Goal: Task Accomplishment & Management: Complete application form

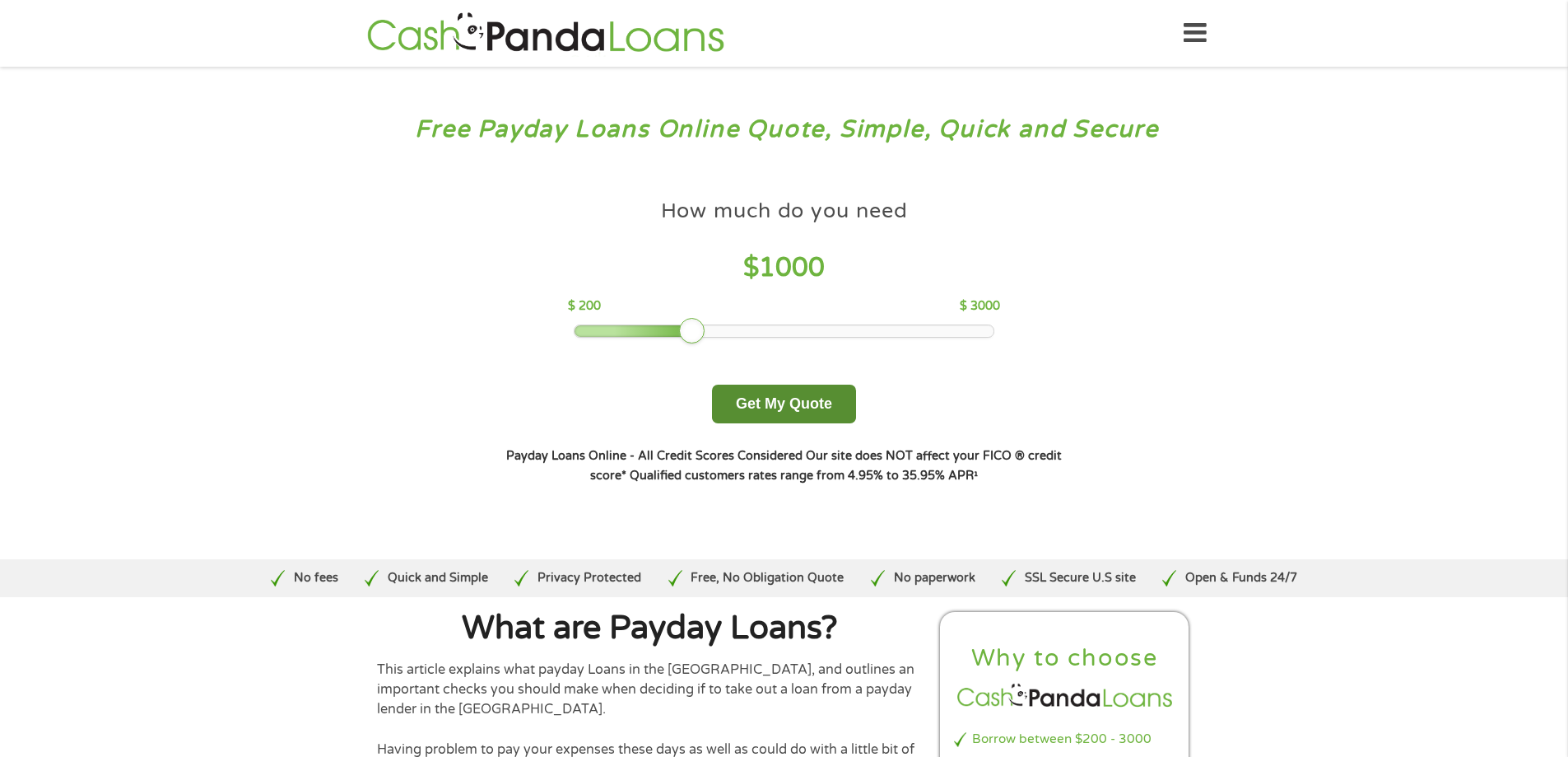
click at [758, 401] on button "Get My Quote" at bounding box center [784, 404] width 144 height 38
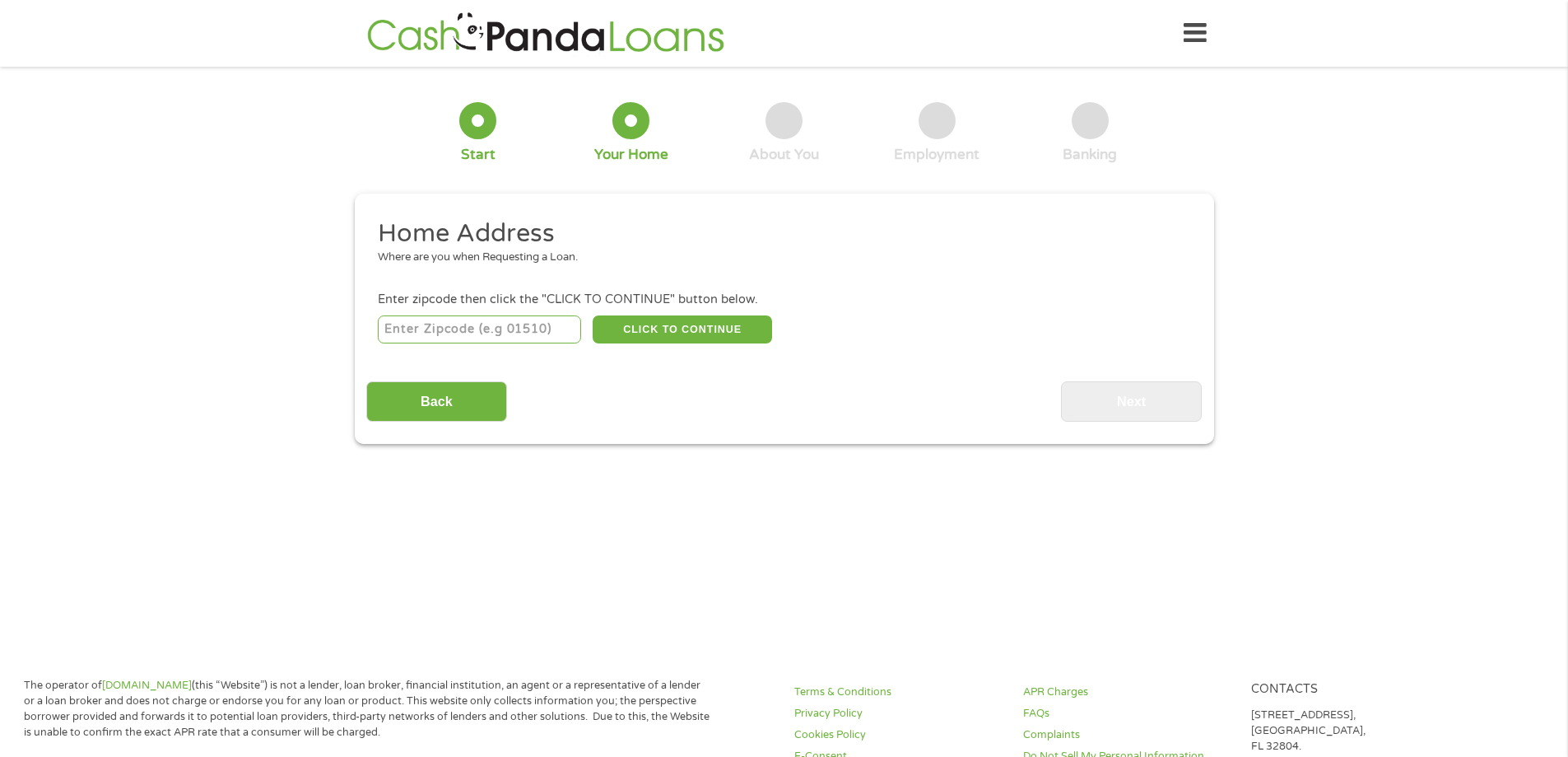
click at [476, 329] on input "number" at bounding box center [480, 329] width 203 height 28
type input "80233"
click at [722, 339] on button "CLICK TO CONTINUE" at bounding box center [682, 329] width 180 height 28
type input "80233"
type input "[GEOGRAPHIC_DATA]"
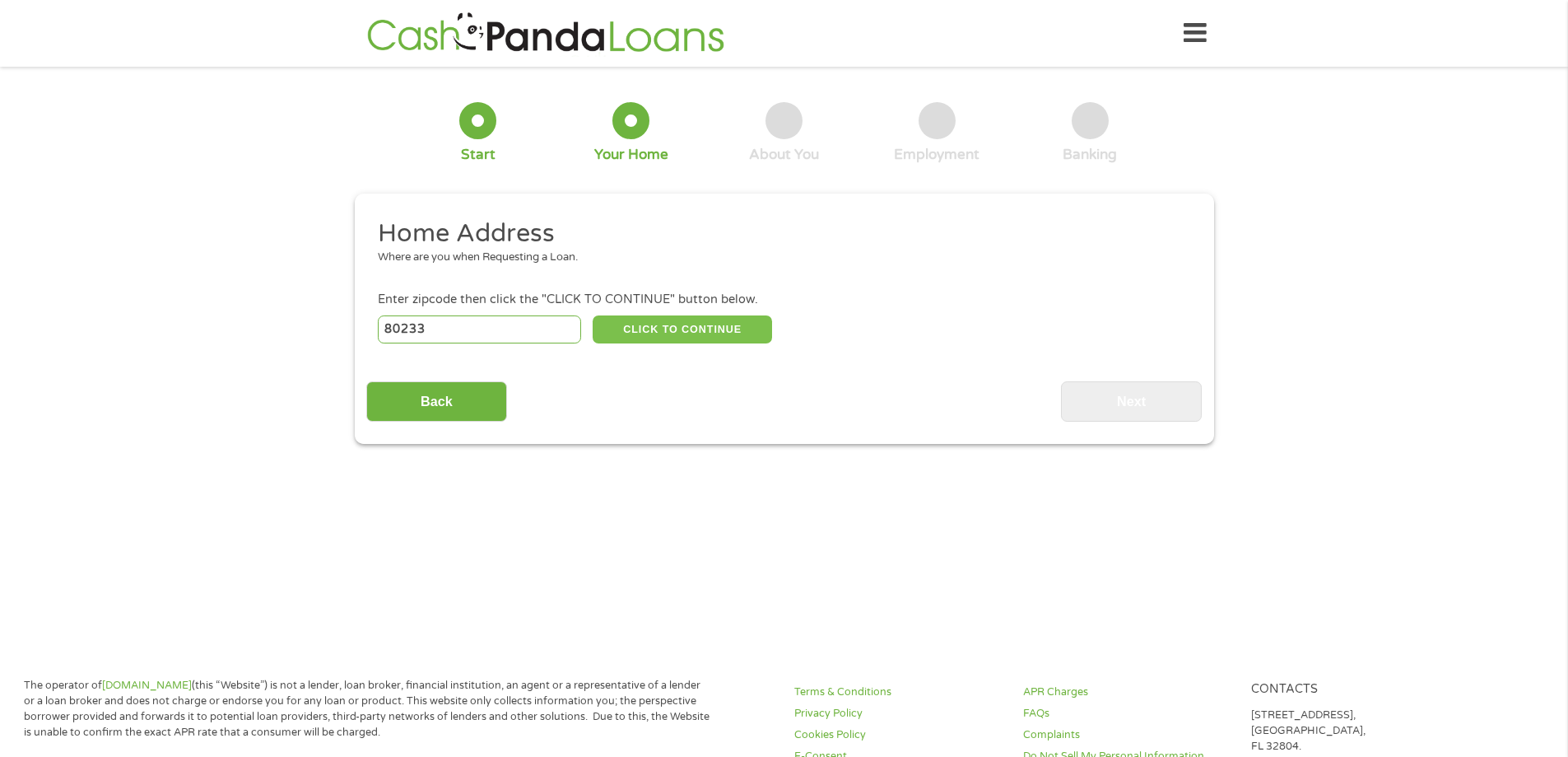
select select "[US_STATE]"
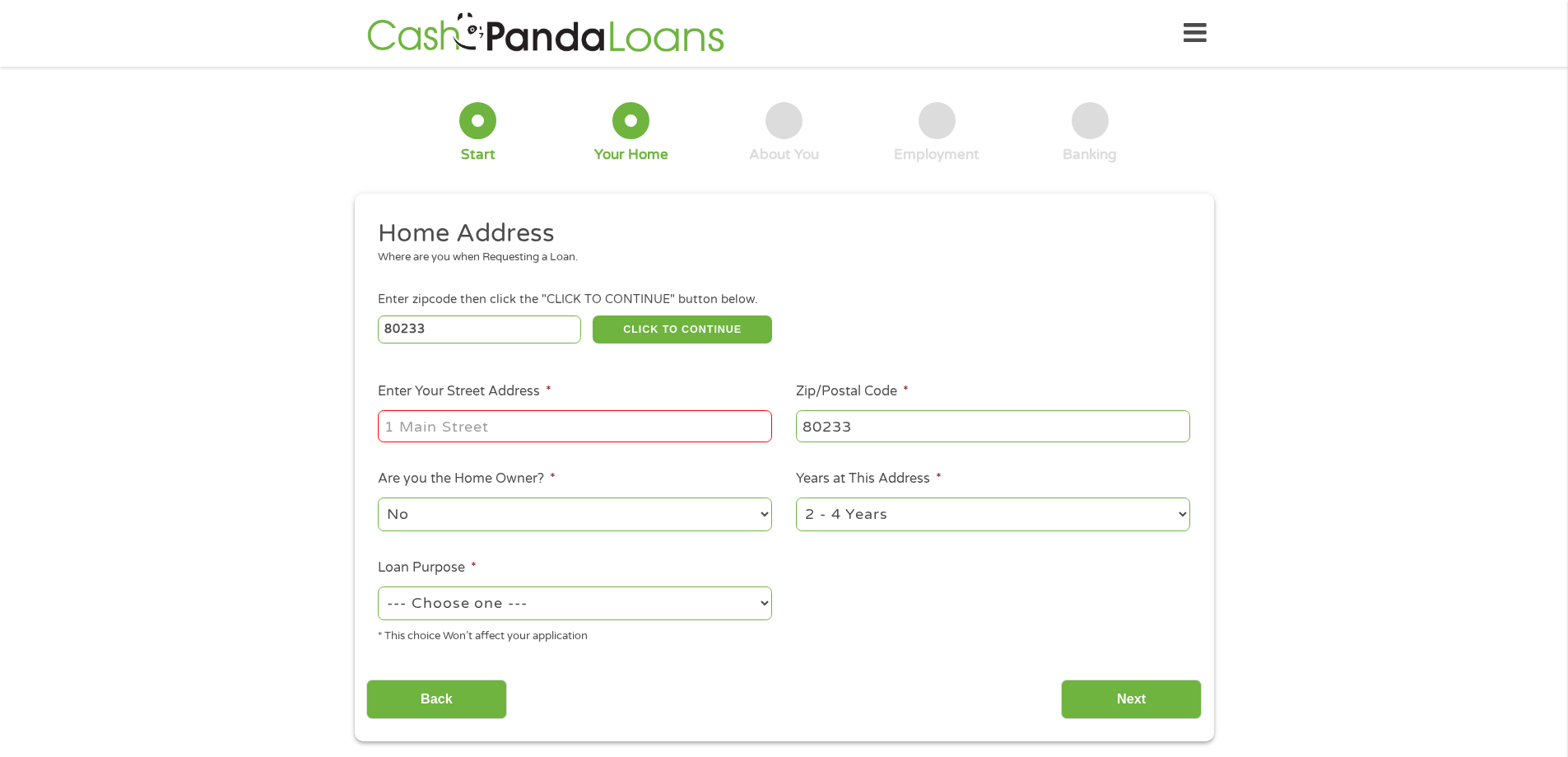
click at [627, 429] on input "Enter Your Street Address *" at bounding box center [575, 425] width 394 height 32
type input "[STREET_ADDRESS]"
click at [600, 520] on select "No Yes" at bounding box center [575, 513] width 394 height 33
click at [558, 529] on select "No Yes" at bounding box center [575, 513] width 394 height 33
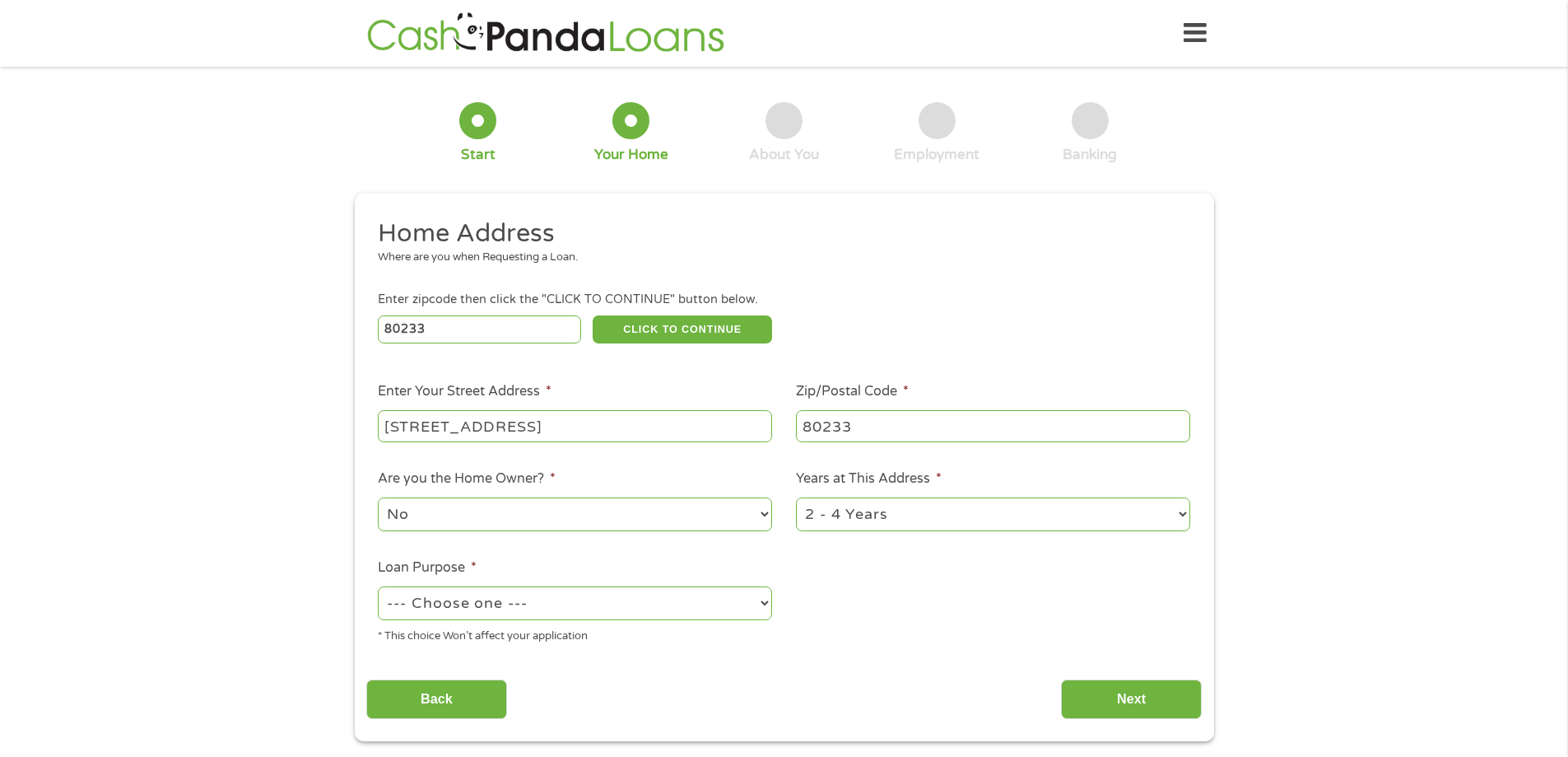
click at [875, 517] on select "1 Year or less 1 - 2 Years 2 - 4 Years Over 4 Years" at bounding box center [993, 513] width 394 height 33
select select "60months"
click at [796, 497] on select "1 Year or less 1 - 2 Years 2 - 4 Years Over 4 Years" at bounding box center [993, 513] width 394 height 33
click at [573, 611] on select "--- Choose one --- Pay Bills Debt Consolidation Home Improvement Major Purchase…" at bounding box center [575, 602] width 394 height 33
select select "paybills"
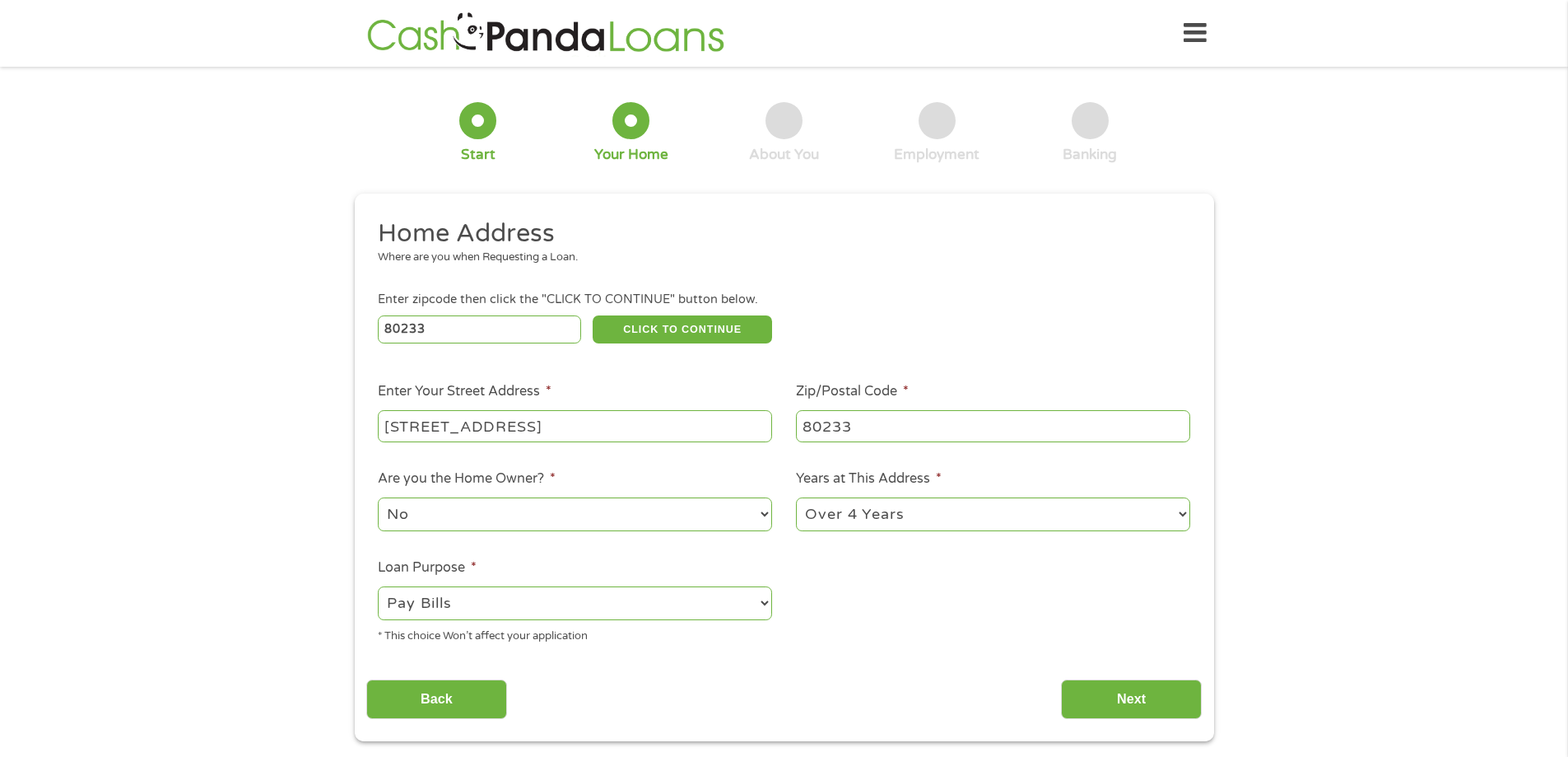
click at [378, 586] on select "--- Choose one --- Pay Bills Debt Consolidation Home Improvement Major Purchase…" at bounding box center [575, 602] width 394 height 33
click at [1109, 706] on input "Next" at bounding box center [1131, 699] width 141 height 40
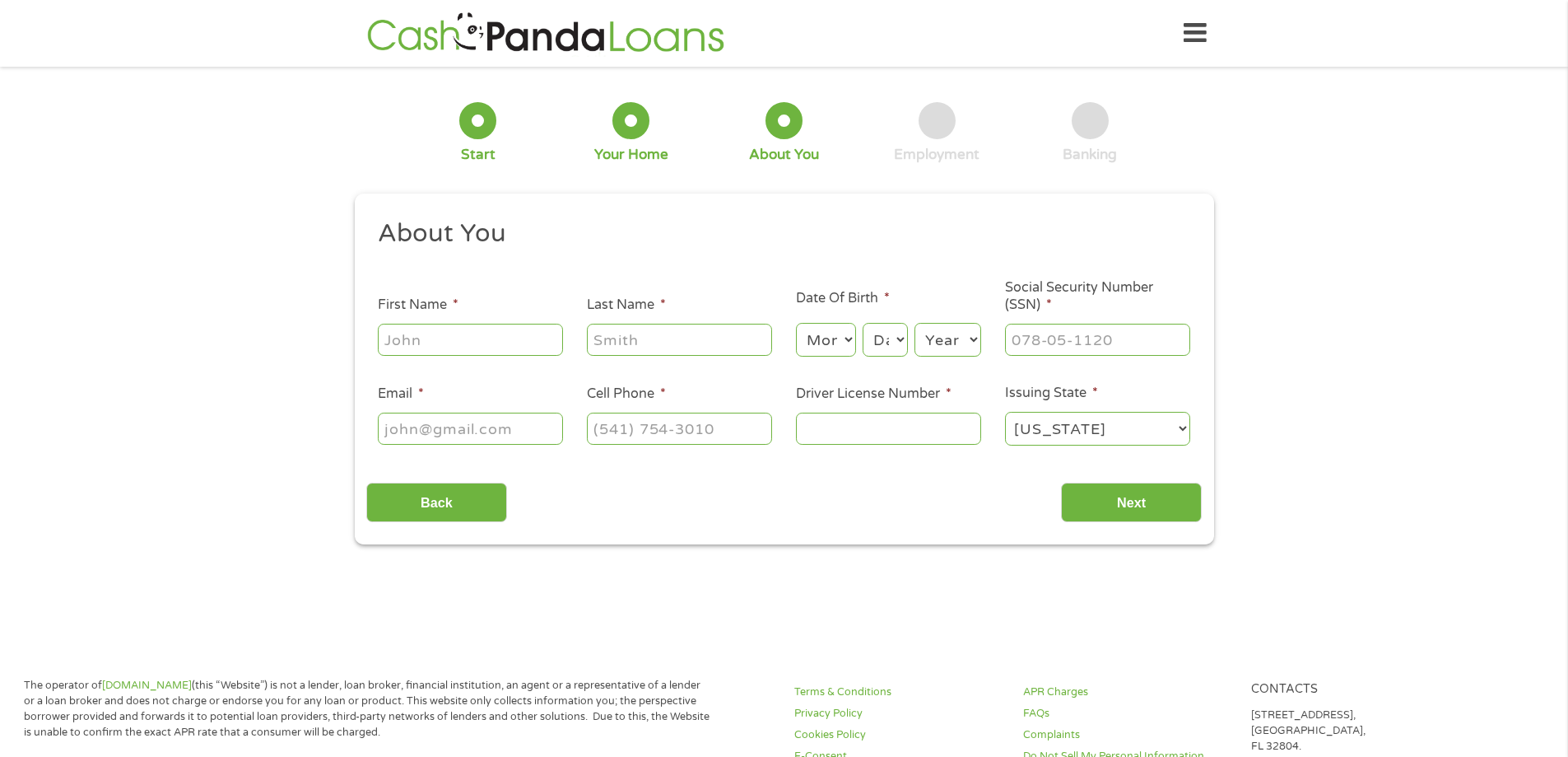
click at [489, 339] on input "First Name *" at bounding box center [470, 339] width 186 height 32
type input "[PERSON_NAME]"
type input "Winokan"
click at [845, 345] on select "Month 1 2 3 4 5 6 7 8 9 10 11 12" at bounding box center [826, 339] width 60 height 33
select select "8"
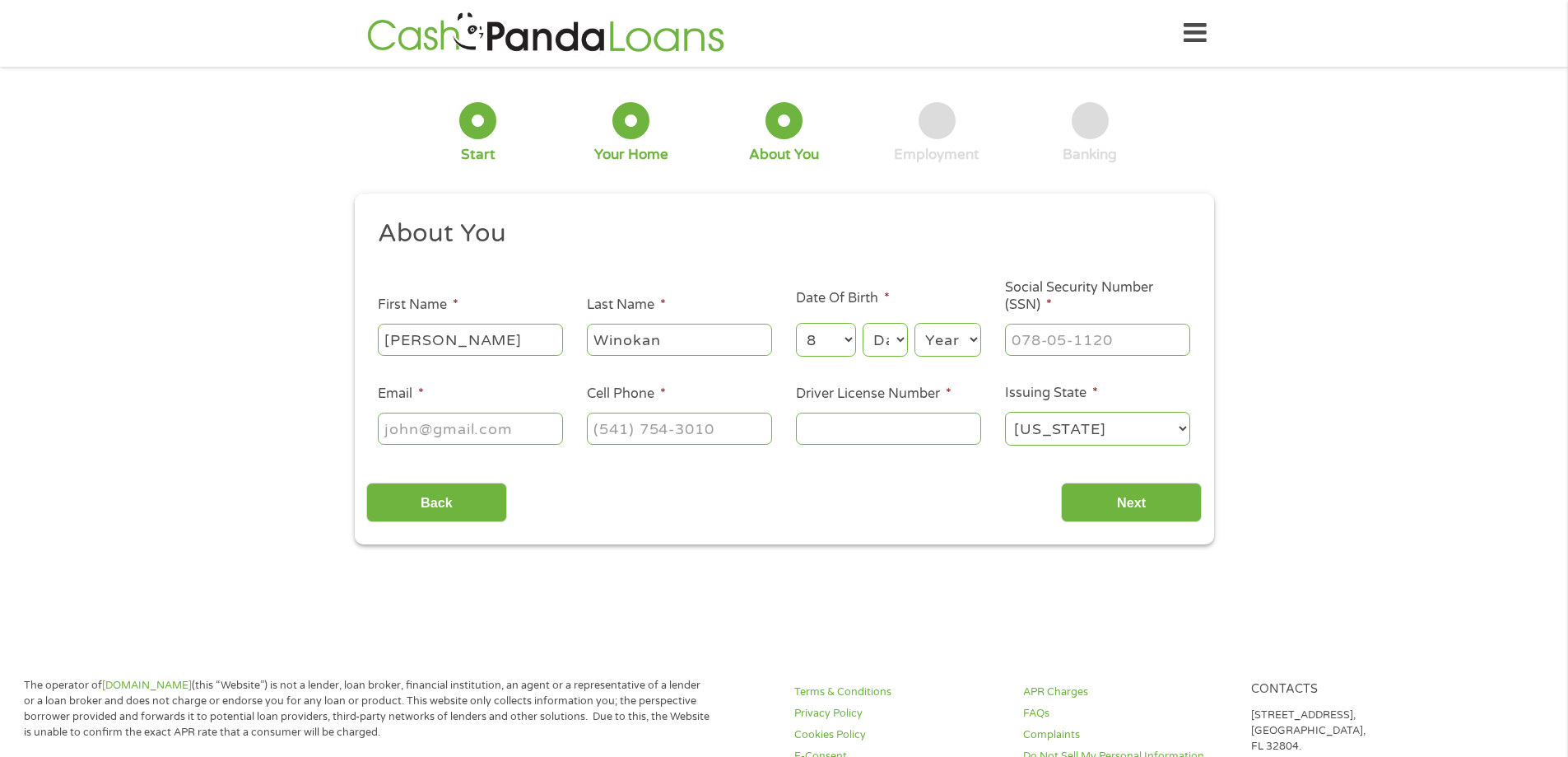
click at [796, 322] on select "Month 1 2 3 4 5 6 7 8 9 10 11 12" at bounding box center [826, 339] width 60 height 33
click at [894, 340] on select "Day 1 2 3 4 5 6 7 8 9 10 11 12 13 14 15 16 17 18 19 20 21 22 23 24 25 26 27 28 …" at bounding box center [885, 339] width 44 height 33
select select "22"
click at [863, 322] on select "Day 1 2 3 4 5 6 7 8 9 10 11 12 13 14 15 16 17 18 19 20 21 22 23 24 25 26 27 28 …" at bounding box center [885, 339] width 44 height 33
click at [938, 344] on select "Year [DATE] 2006 2005 2004 2003 2002 2001 2000 1999 1998 1997 1996 1995 1994 19…" at bounding box center [947, 339] width 67 height 33
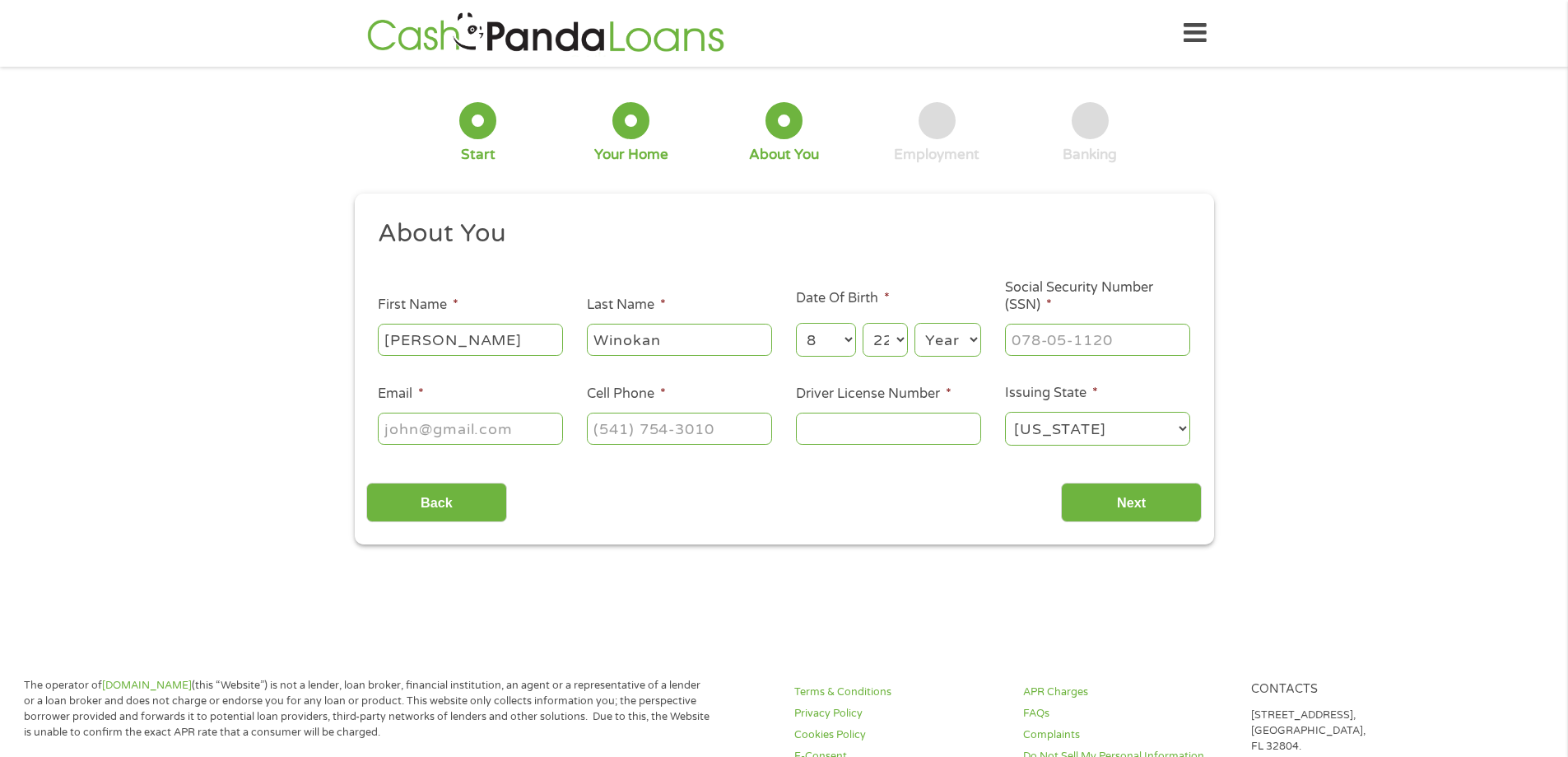
select select "1974"
click at [914, 322] on select "Year [DATE] 2006 2005 2004 2003 2002 2001 2000 1999 1998 1997 1996 1995 1994 19…" at bounding box center [947, 339] width 67 height 33
click at [1051, 341] on input "___-__-____" at bounding box center [1097, 339] width 186 height 32
type input "586-16-0683"
click at [473, 443] on input "Email *" at bounding box center [470, 428] width 186 height 32
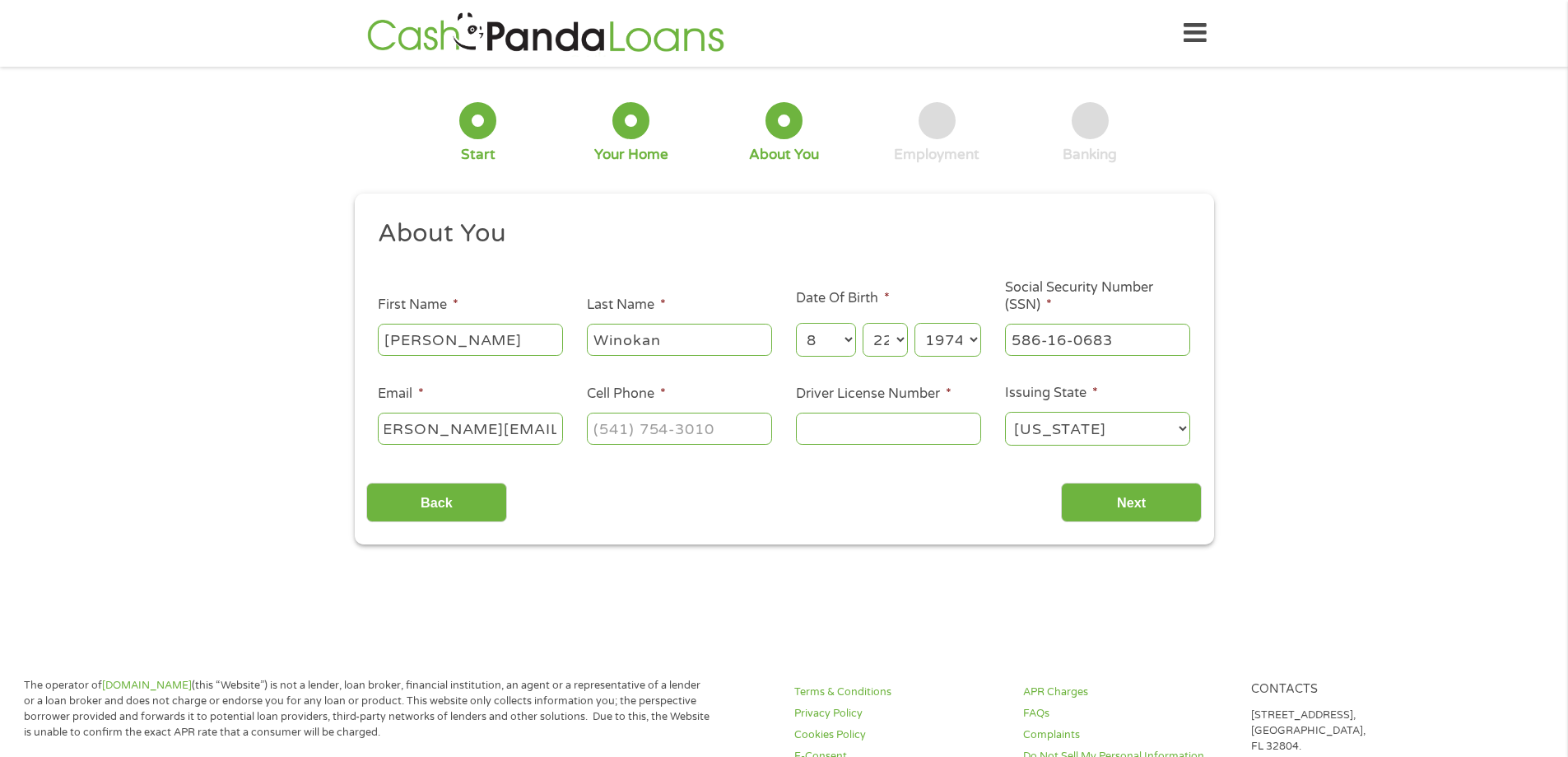
scroll to position [0, 35]
type input "[PERSON_NAME][EMAIL_ADDRESS][DOMAIN_NAME]"
type input "[PHONE_NUMBER]"
click at [852, 426] on input "Driver License Number *" at bounding box center [888, 428] width 186 height 32
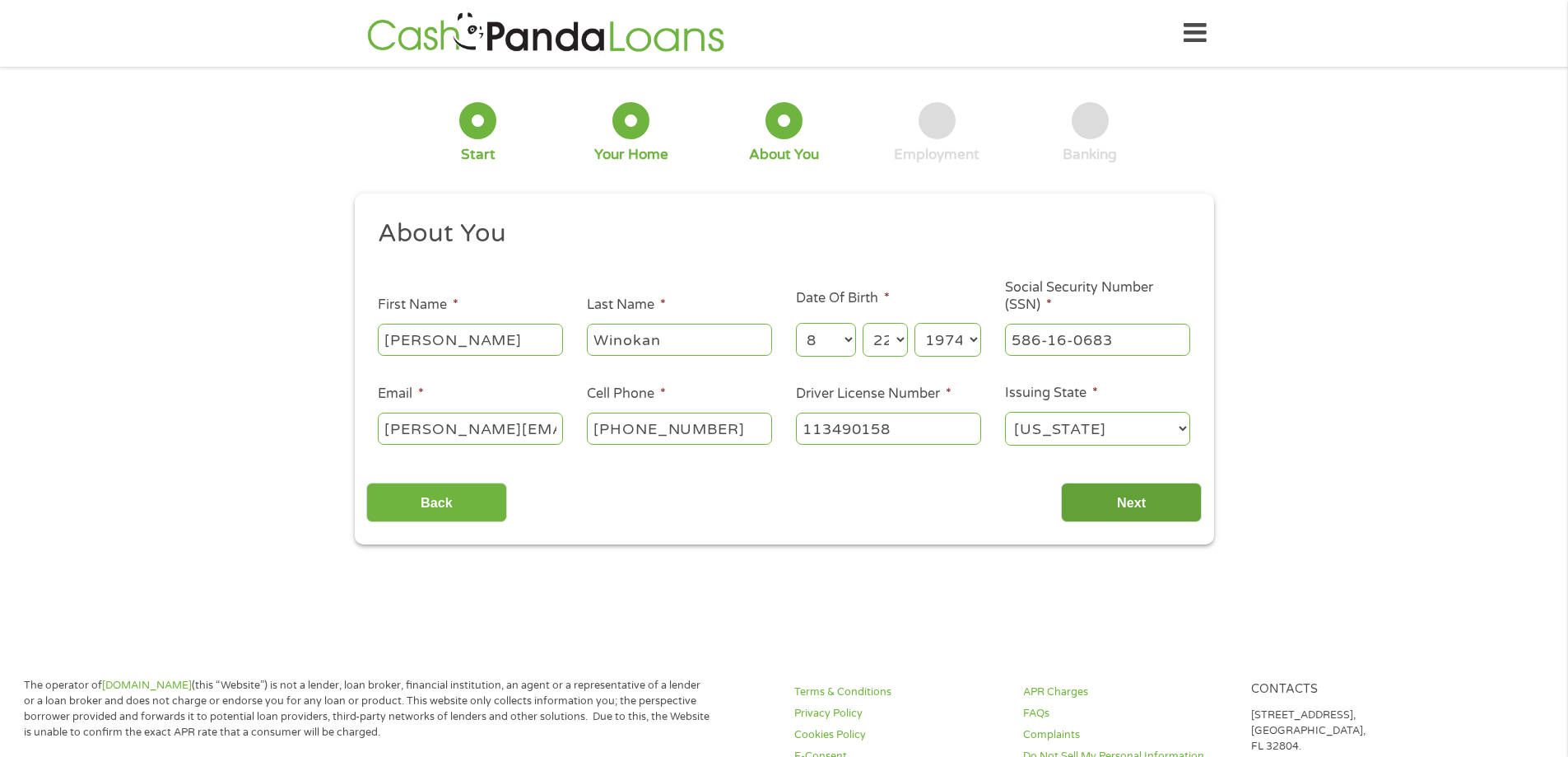
type input "113490158"
click at [1135, 505] on input "Next" at bounding box center [1131, 502] width 141 height 40
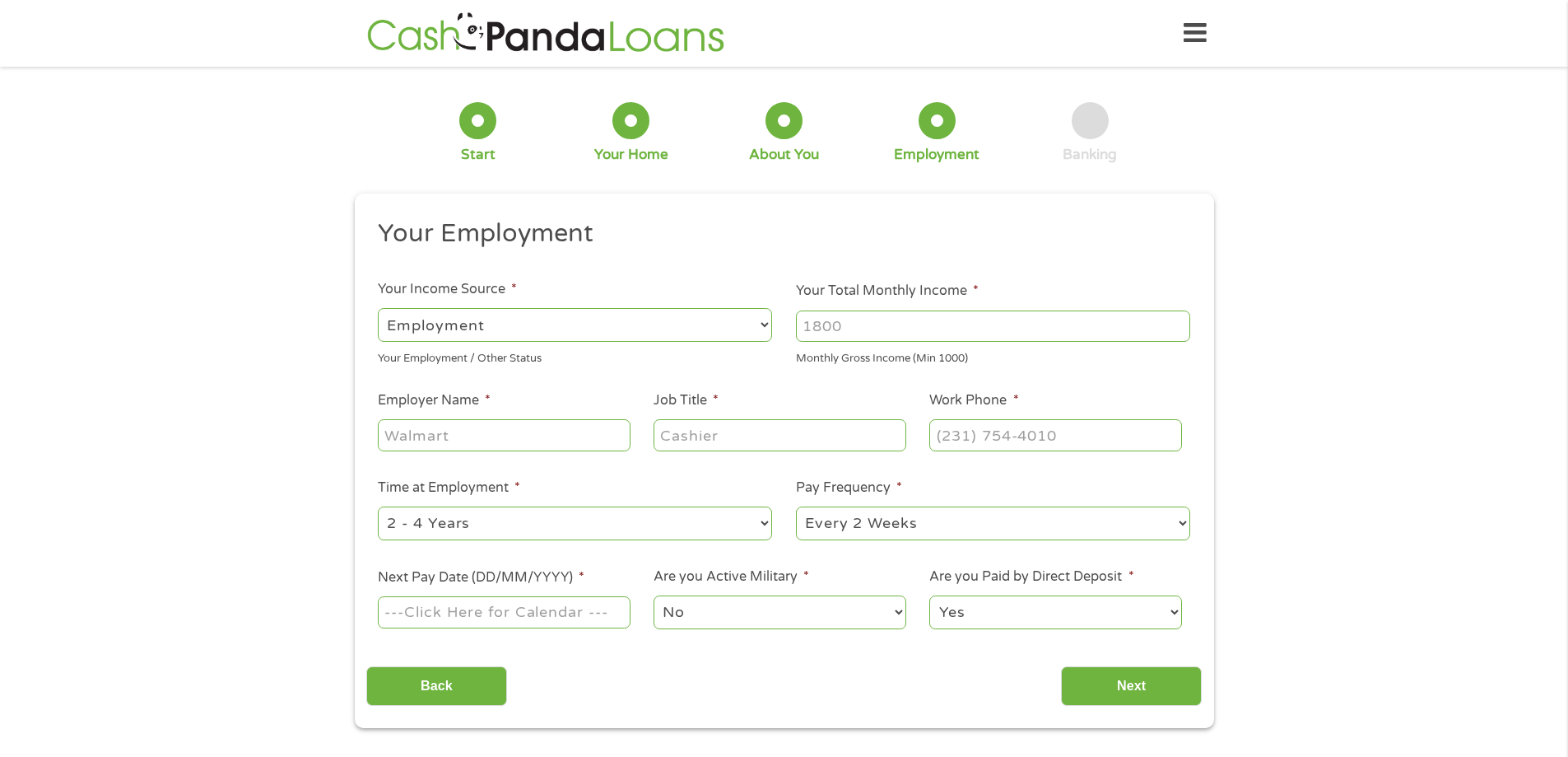
click at [810, 328] on input "Your Total Monthly Income *" at bounding box center [993, 326] width 394 height 32
type input "11000"
click at [436, 439] on input "Employer Name *" at bounding box center [504, 435] width 252 height 32
type input "ABLE"
type input "Host Home Provider"
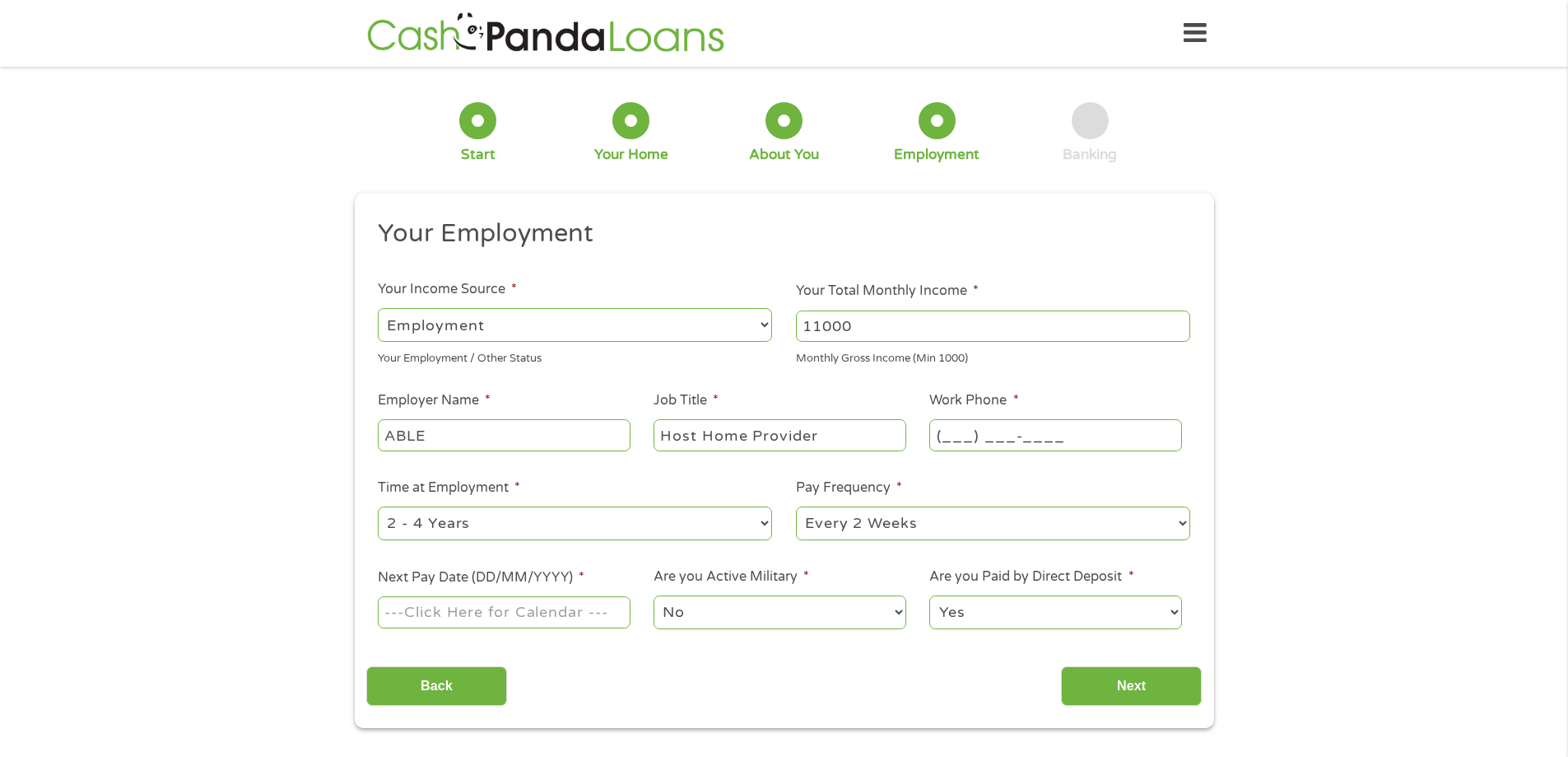
click at [971, 438] on input "(___) ___-____" at bounding box center [1055, 435] width 252 height 32
type input "[PHONE_NUMBER]"
click at [649, 517] on select "--- Choose one --- 1 Year or less 1 - 2 Years 2 - 4 Years Over 4 Years" at bounding box center [575, 523] width 394 height 33
select select "60months"
click at [378, 506] on select "--- Choose one --- 1 Year or less 1 - 2 Years 2 - 4 Years Over 4 Years" at bounding box center [575, 523] width 394 height 33
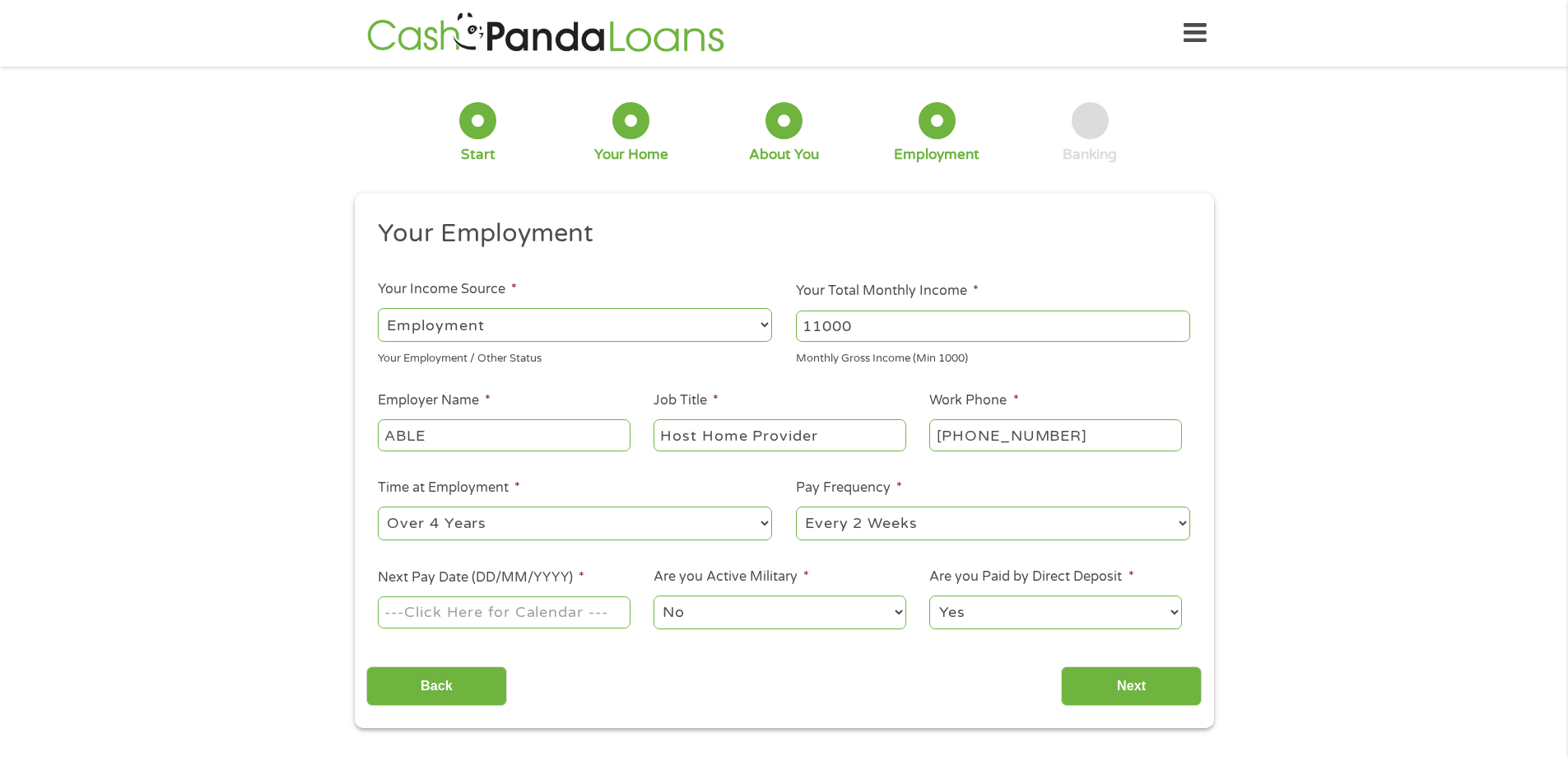
click at [924, 532] on select "--- Choose one --- Every 2 Weeks Every Week Monthly Semi-Monthly" at bounding box center [993, 523] width 394 height 33
select select "monthly"
click at [796, 506] on select "--- Choose one --- Every 2 Weeks Every Week Monthly Semi-Monthly" at bounding box center [993, 523] width 394 height 33
click at [530, 623] on input "Next Pay Date (DD/MM/YYYY) *" at bounding box center [504, 612] width 252 height 32
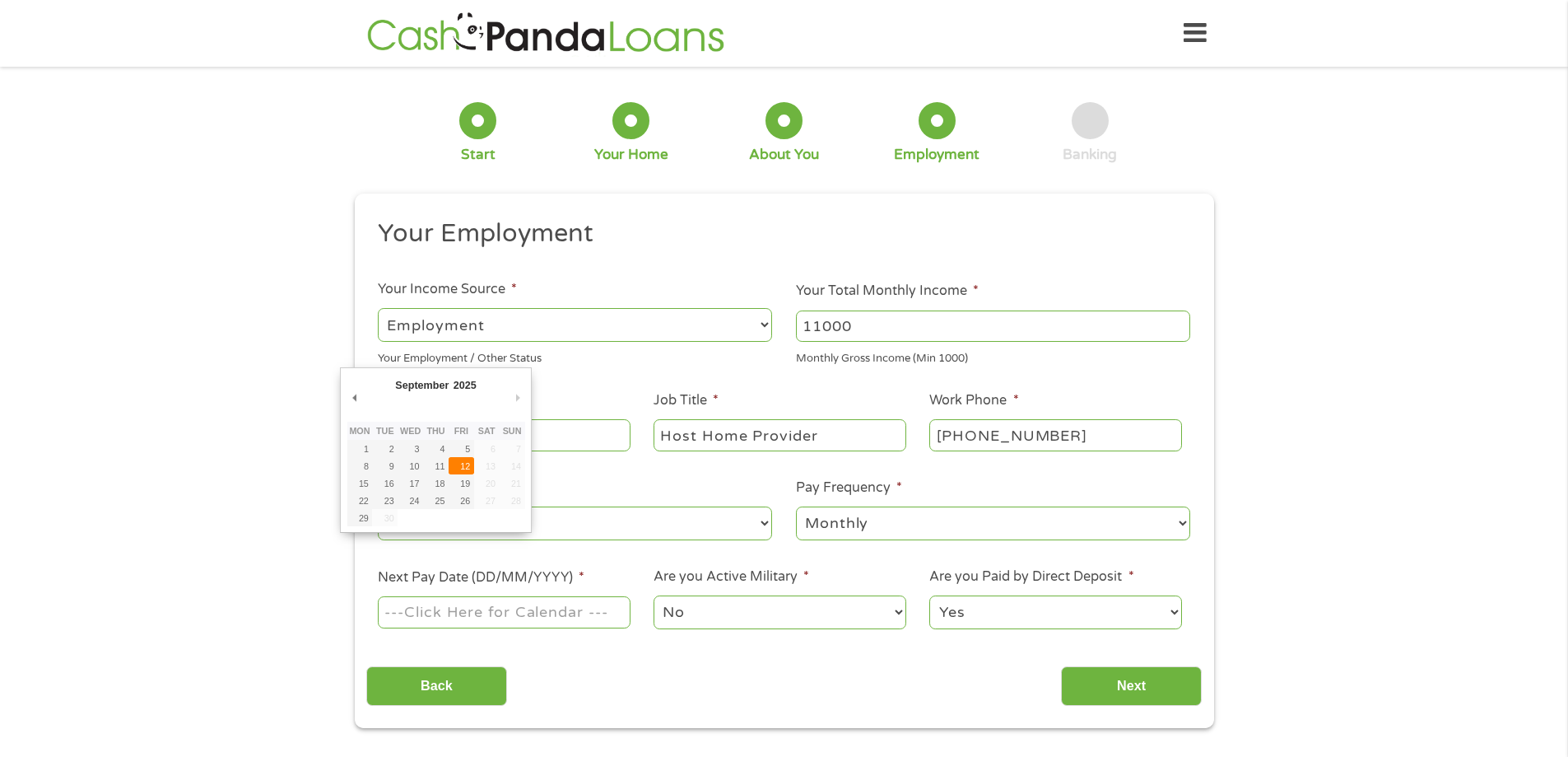
type input "[DATE]"
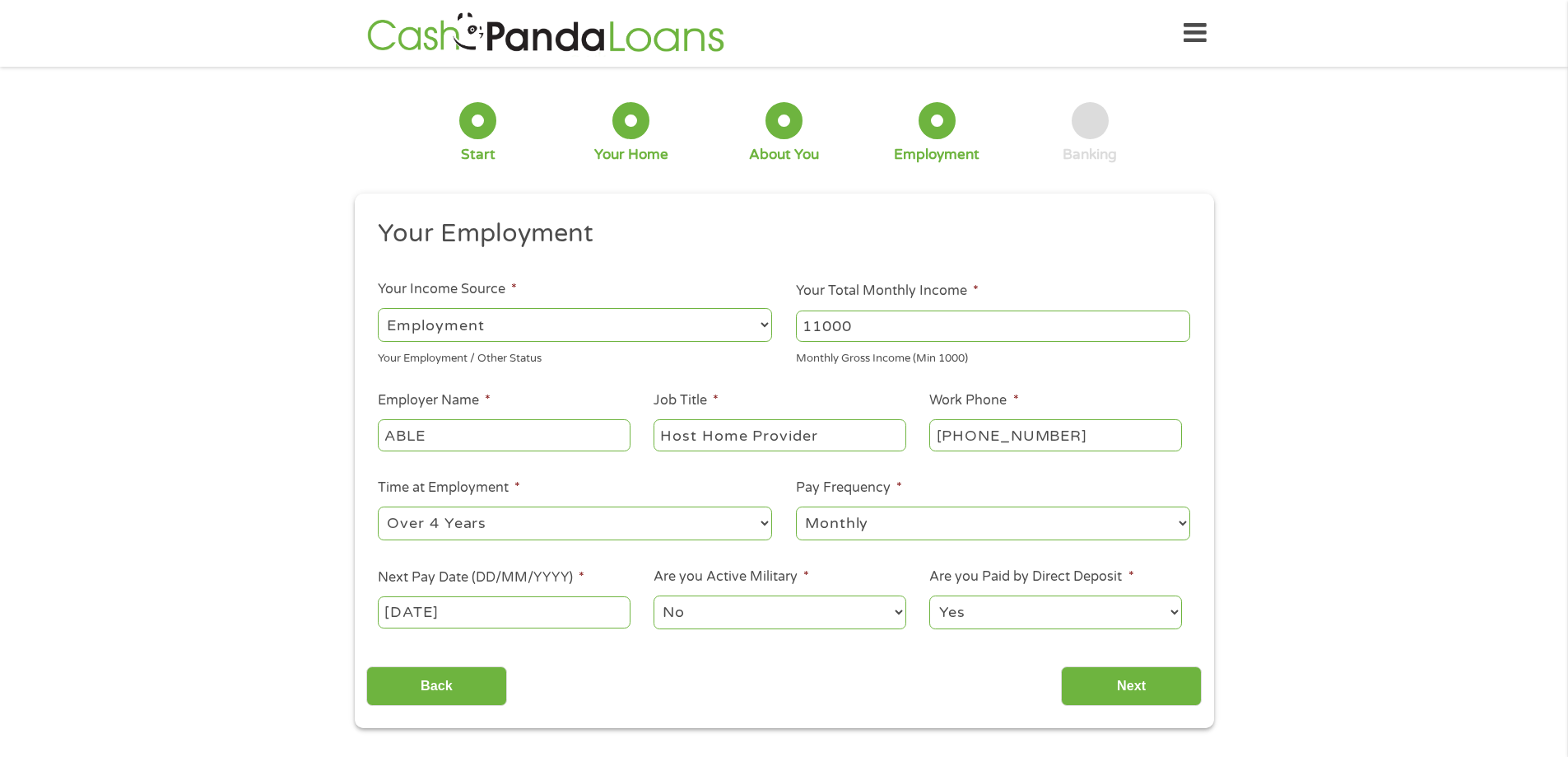
click at [725, 605] on select "No Yes" at bounding box center [779, 612] width 252 height 33
click at [653, 595] on select "No Yes" at bounding box center [779, 612] width 252 height 33
click at [1000, 612] on select "Yes No" at bounding box center [1055, 612] width 252 height 33
click at [929, 595] on select "Yes No" at bounding box center [1055, 612] width 252 height 33
click at [1107, 684] on input "Next" at bounding box center [1131, 686] width 141 height 40
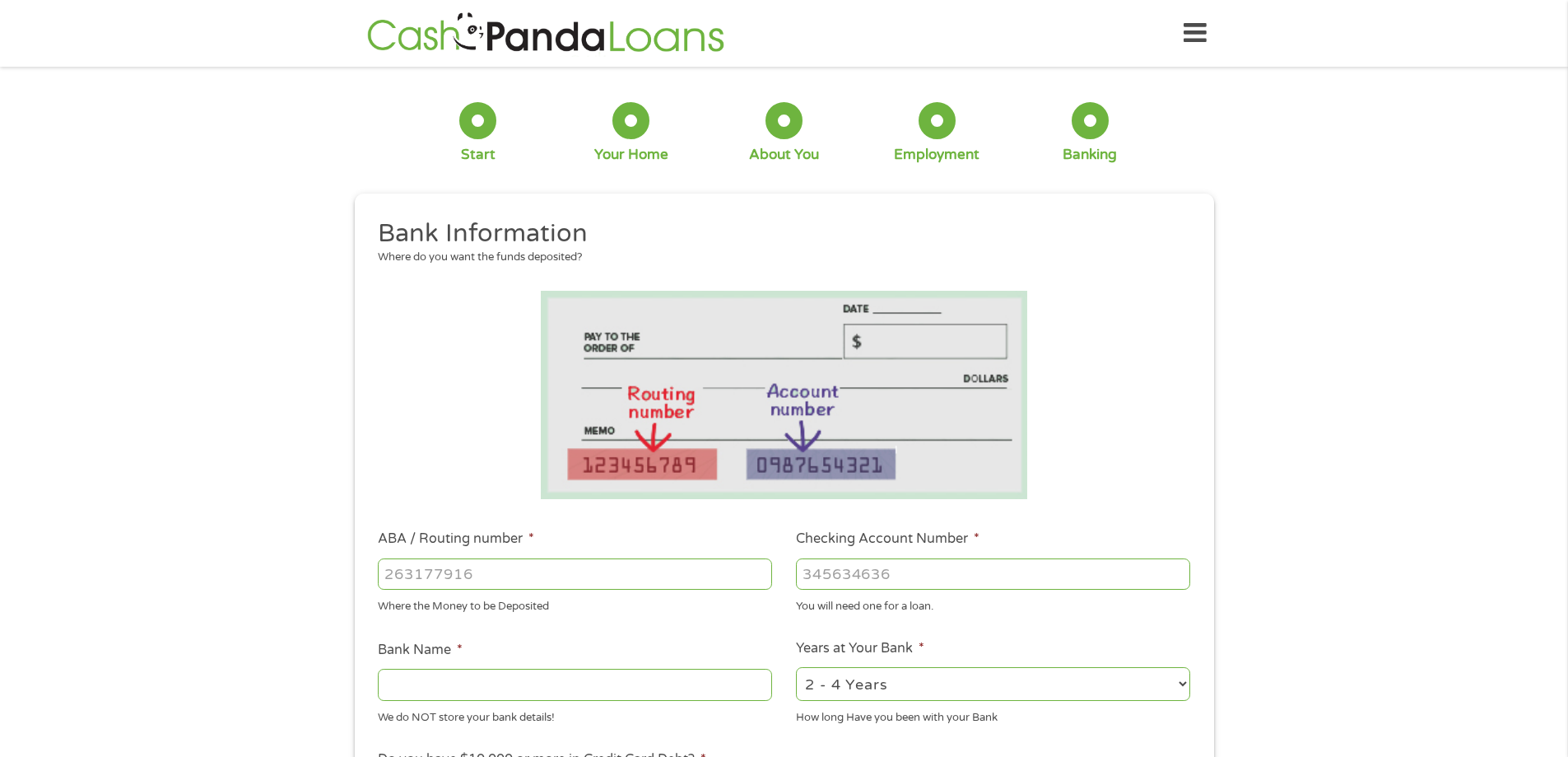
click at [507, 567] on input "ABA / Routing number *" at bounding box center [575, 574] width 394 height 32
type input "302075267"
type input "[US_STATE] CREDIT UNION"
type input "302075267"
type input "4"
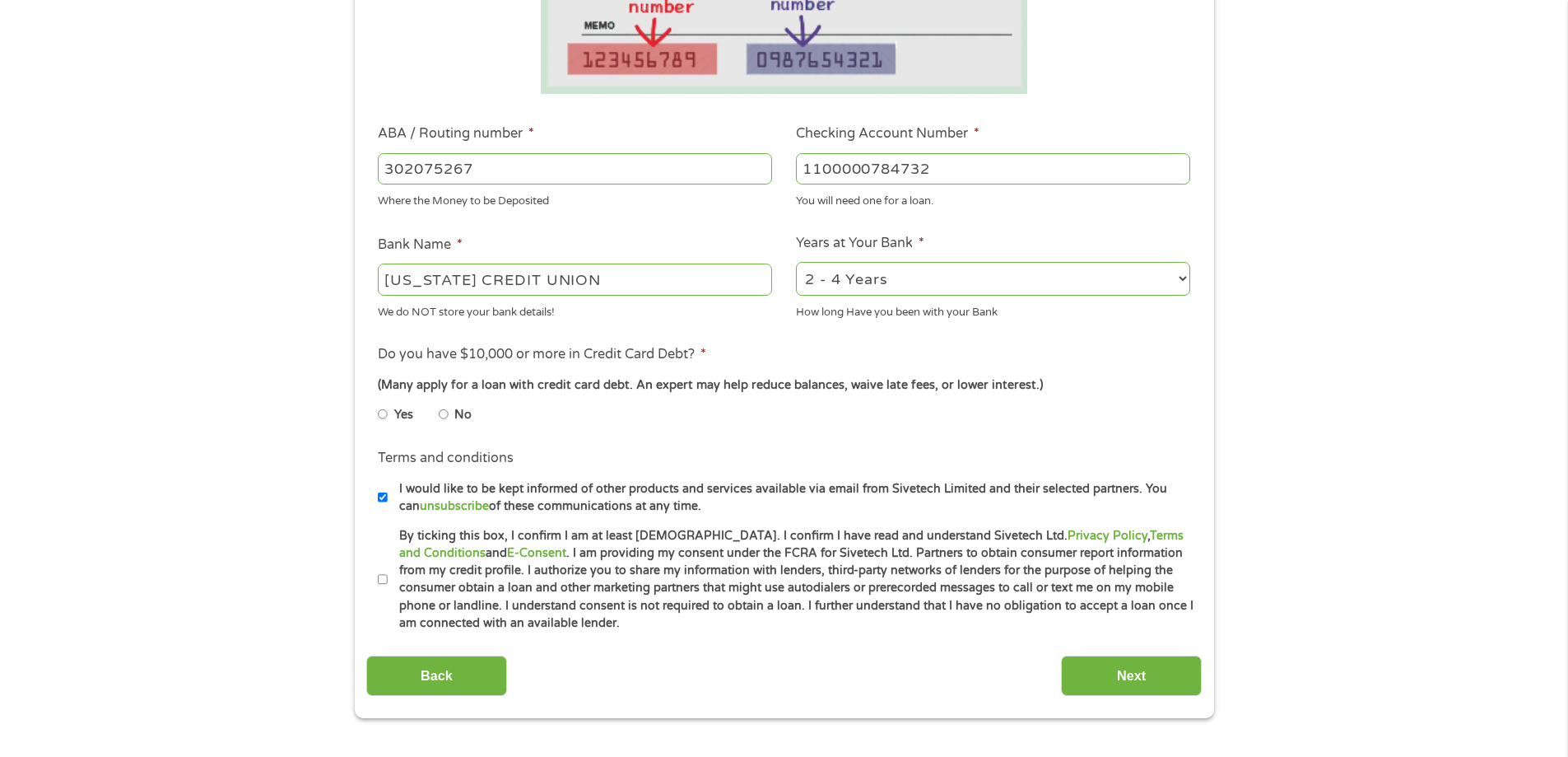
scroll to position [411, 0]
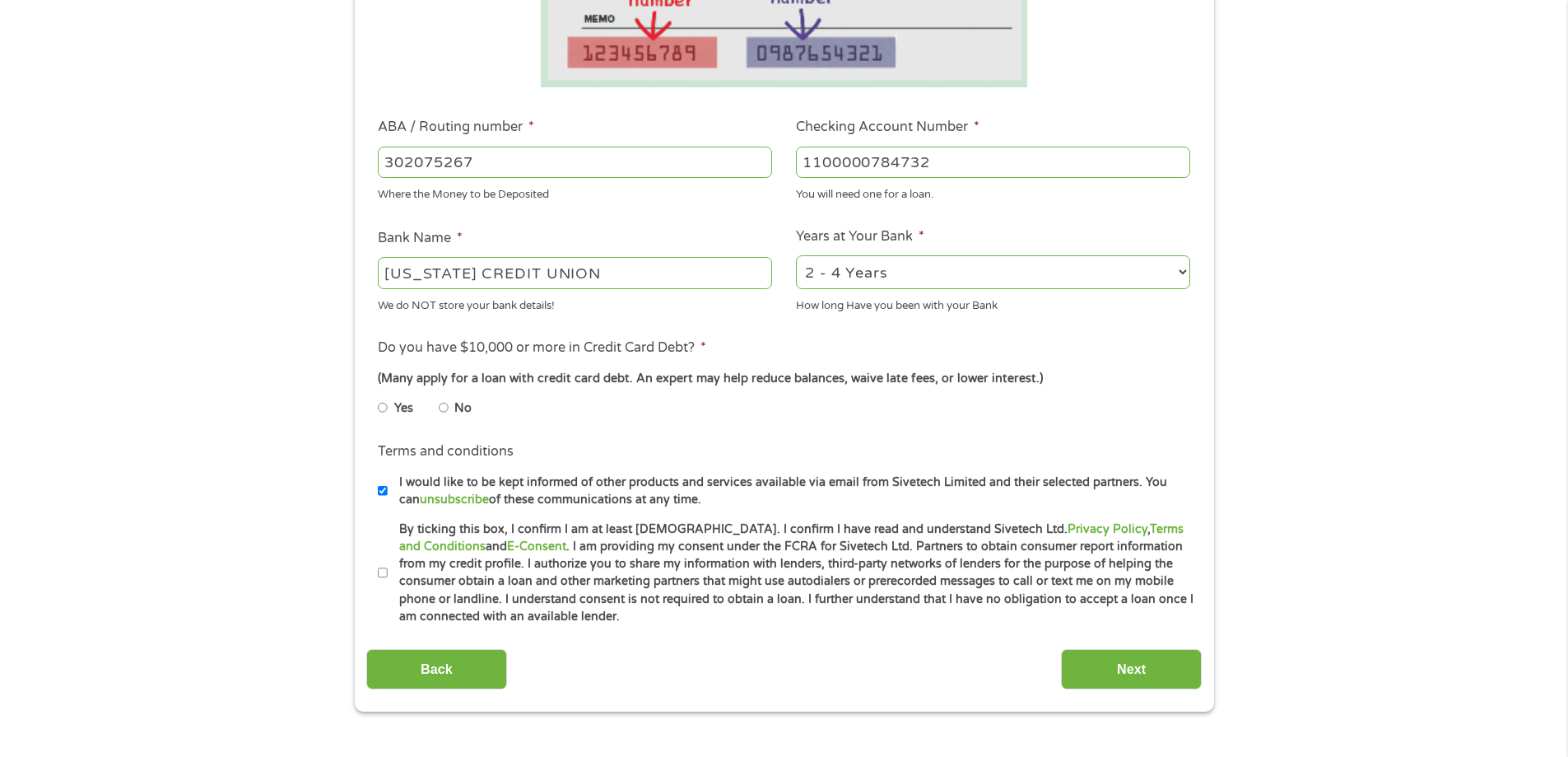
type input "1100000784732"
click at [912, 275] on select "2 - 4 Years 6 - 12 Months 1 - 2 Years Over 4 Years" at bounding box center [993, 271] width 394 height 33
select select "60months"
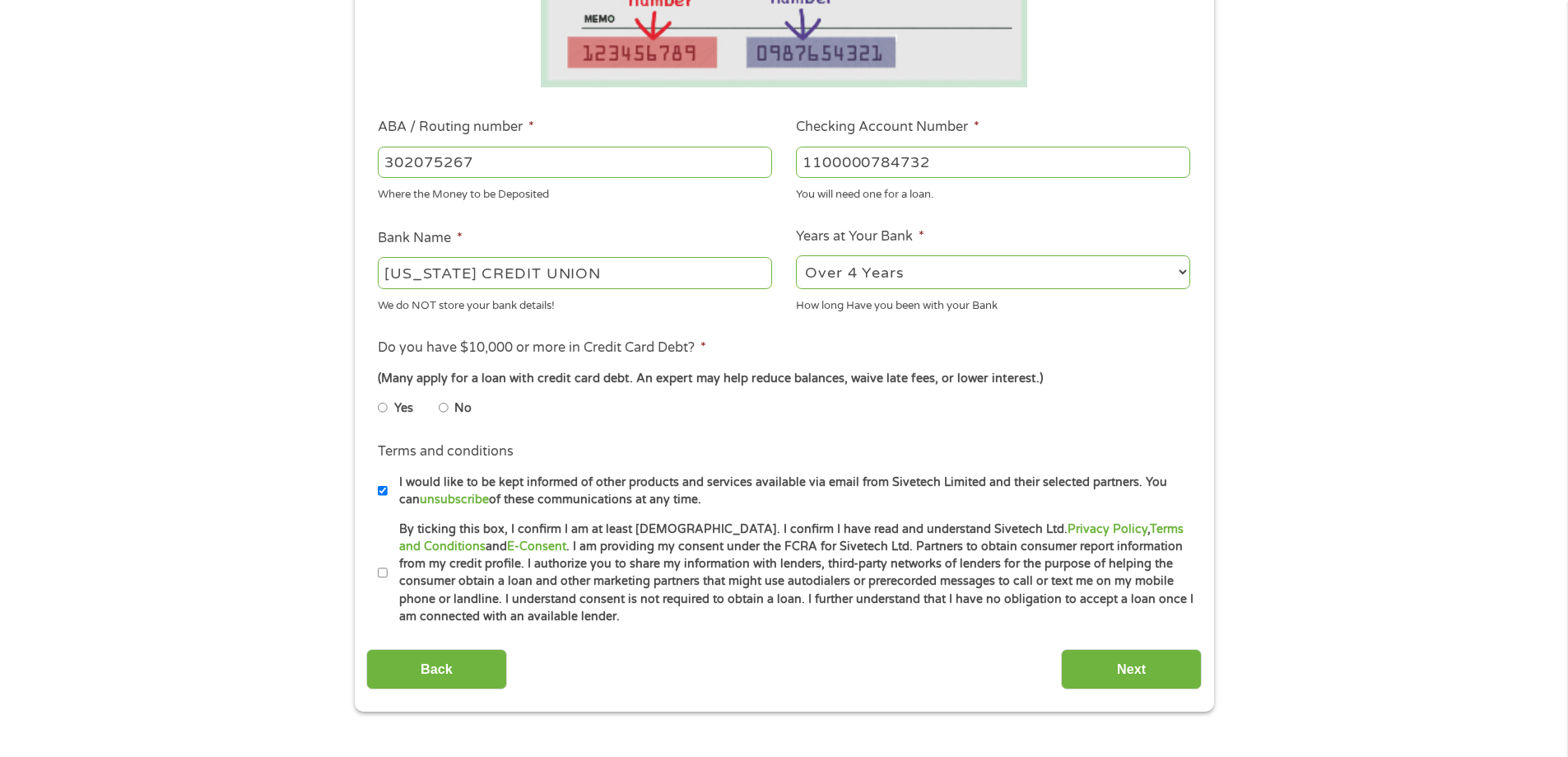
click at [796, 255] on select "2 - 4 Years 6 - 12 Months 1 - 2 Years Over 4 Years" at bounding box center [993, 271] width 394 height 33
click at [439, 407] on input "No" at bounding box center [444, 407] width 10 height 27
radio input "true"
click at [378, 575] on input "By ticking this box, I confirm I am at least [DEMOGRAPHIC_DATA]. I confirm I ha…" at bounding box center [383, 573] width 10 height 27
checkbox input "true"
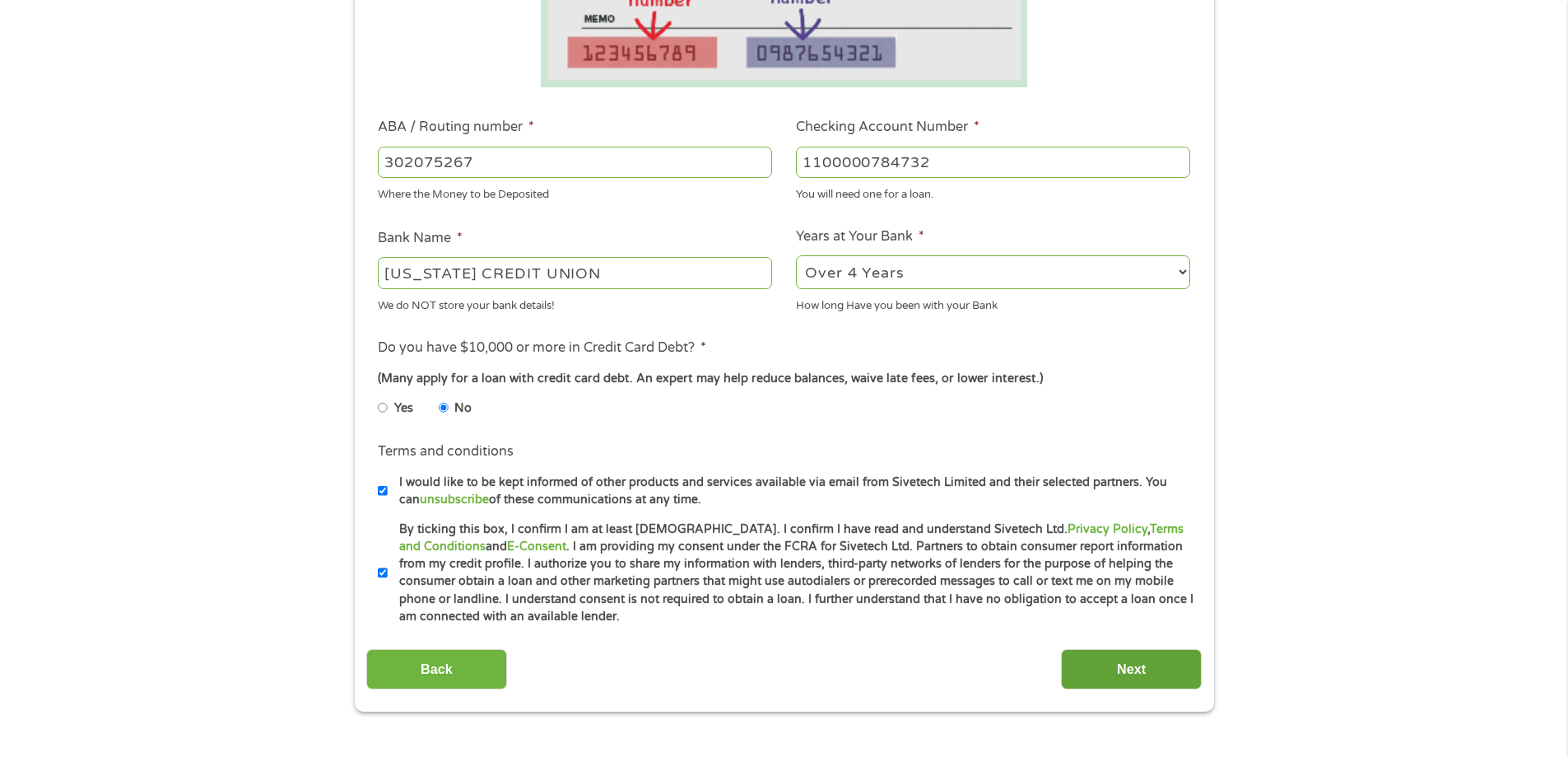
click at [1145, 671] on input "Next" at bounding box center [1131, 668] width 141 height 40
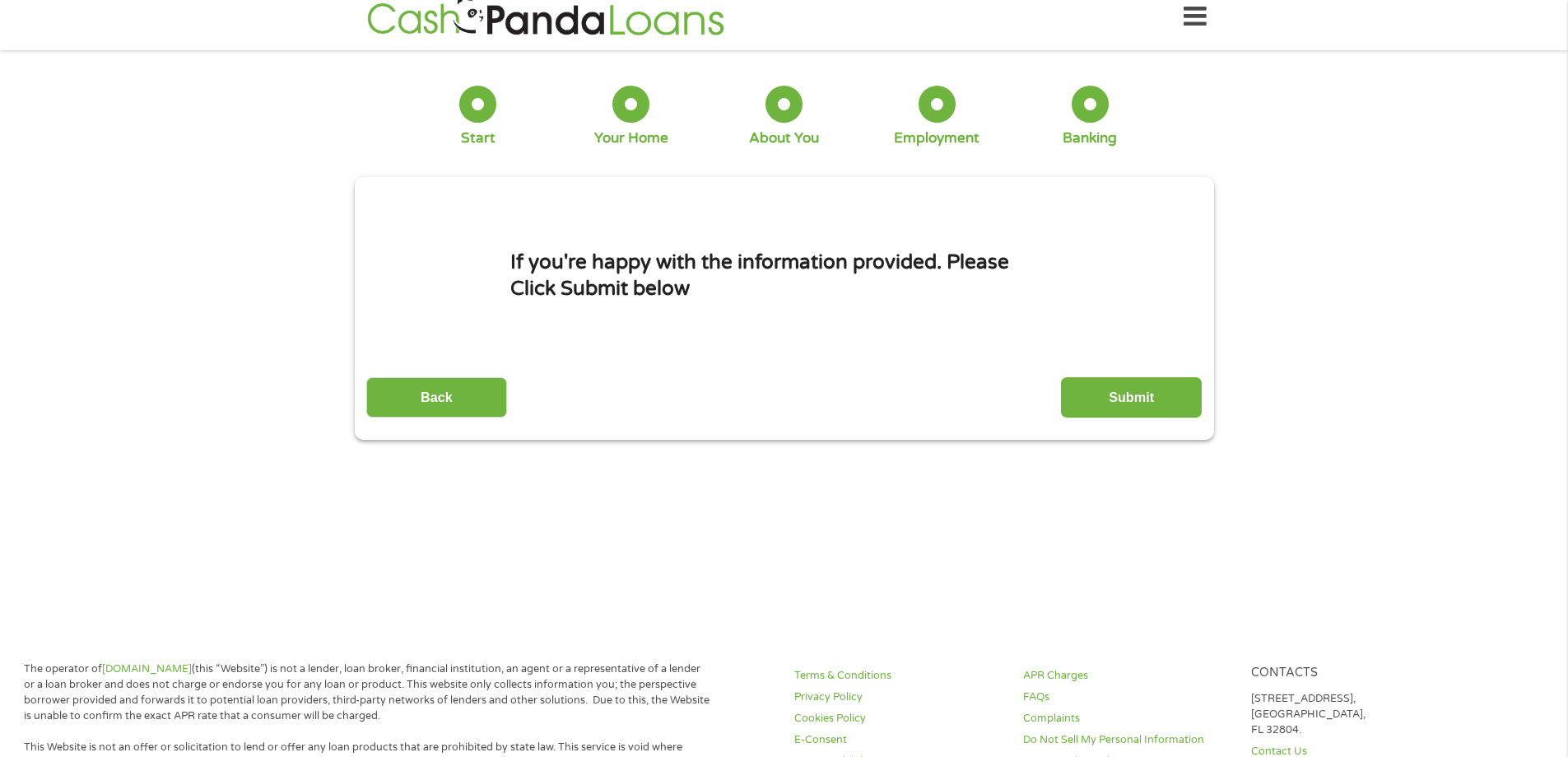
scroll to position [0, 0]
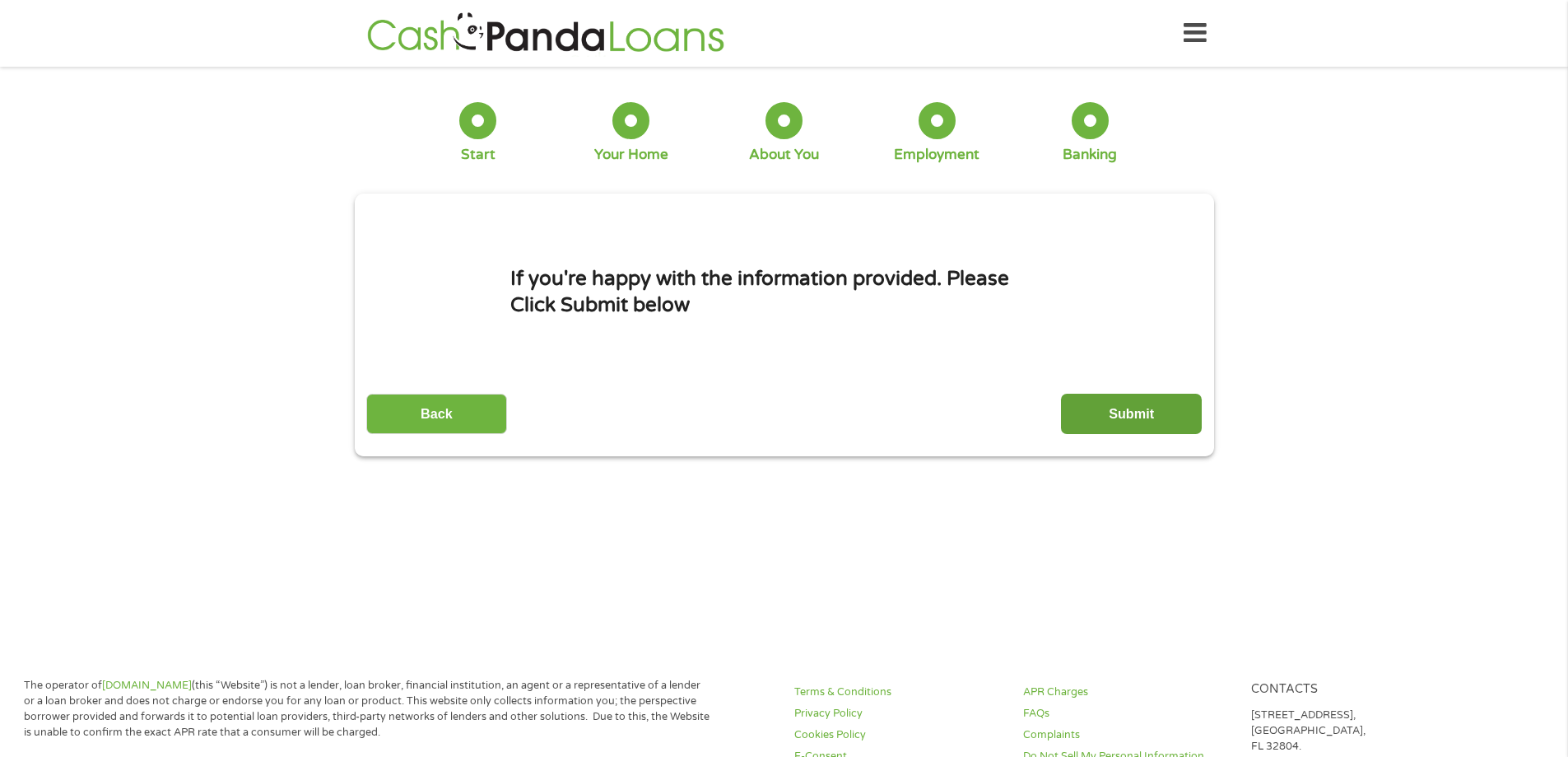
click at [1145, 417] on input "Submit" at bounding box center [1131, 413] width 141 height 40
